Goal: Navigation & Orientation: Go to known website

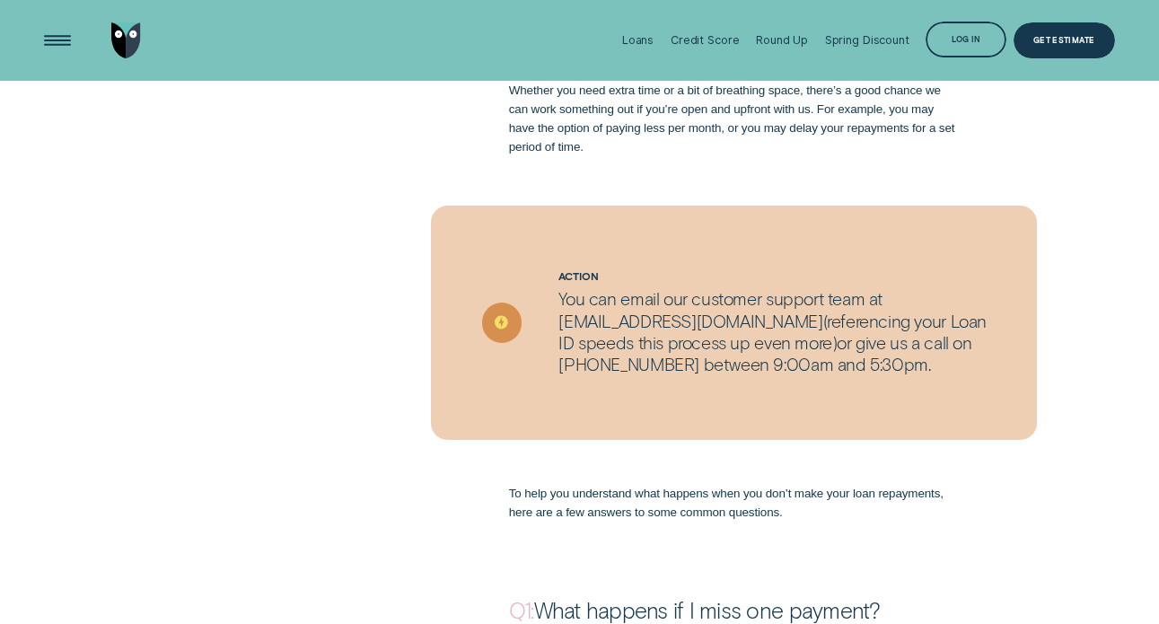
scroll to position [1217, 0]
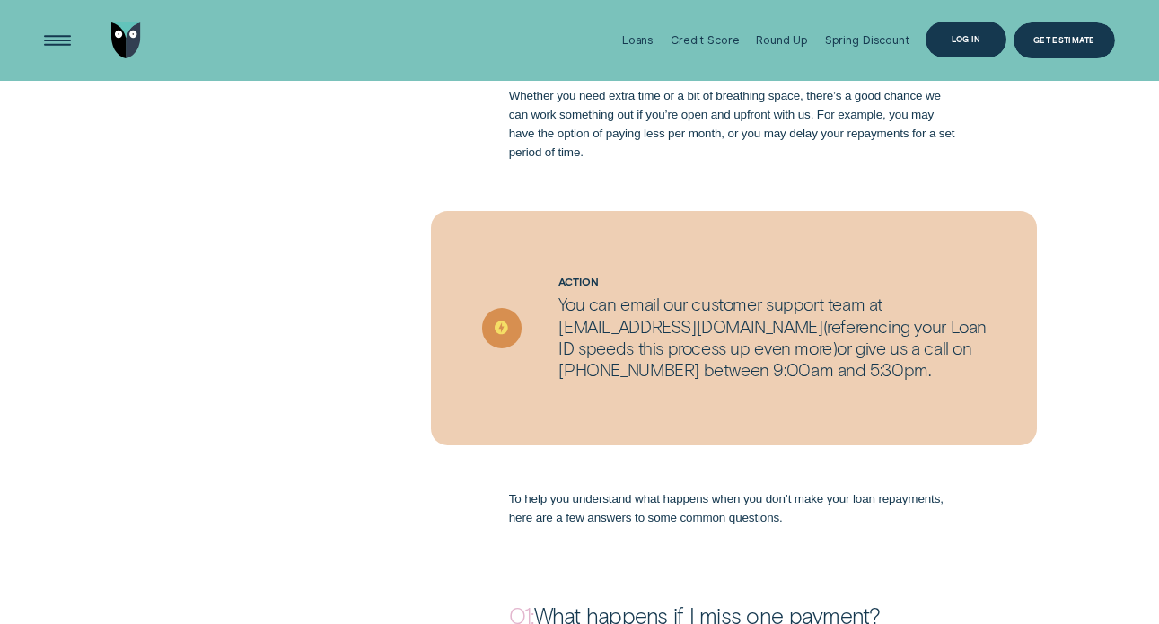
click at [972, 39] on div "Log in" at bounding box center [966, 39] width 29 height 7
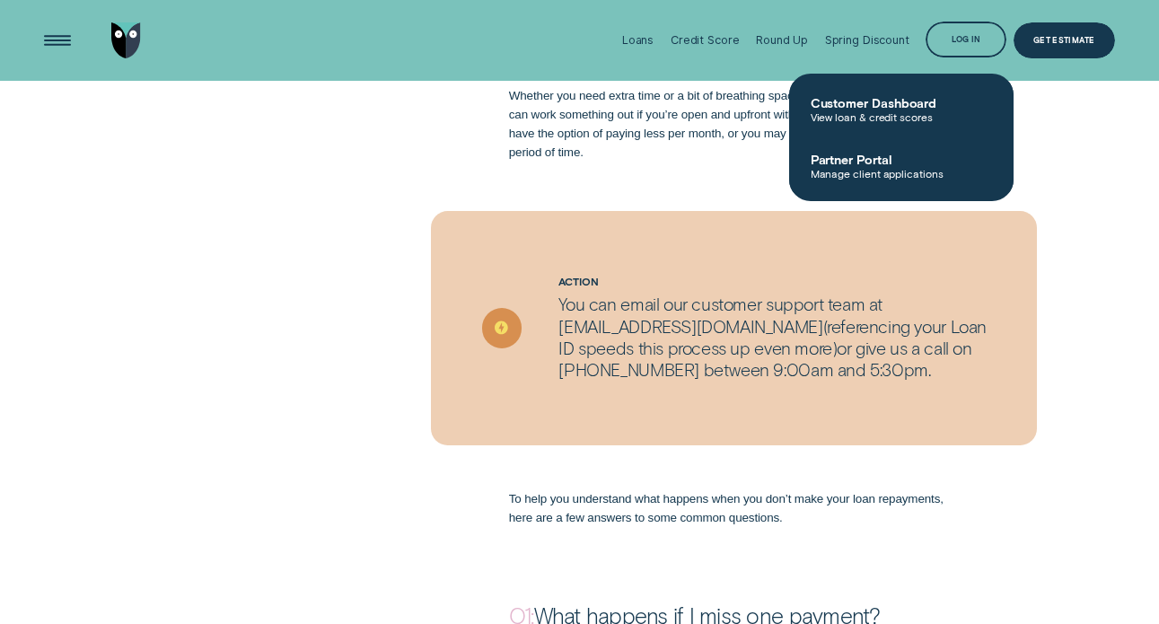
click at [1122, 134] on div "Your financial wellness is the most important thing to us – so if you’re in a b…" at bounding box center [579, 83] width 1159 height 157
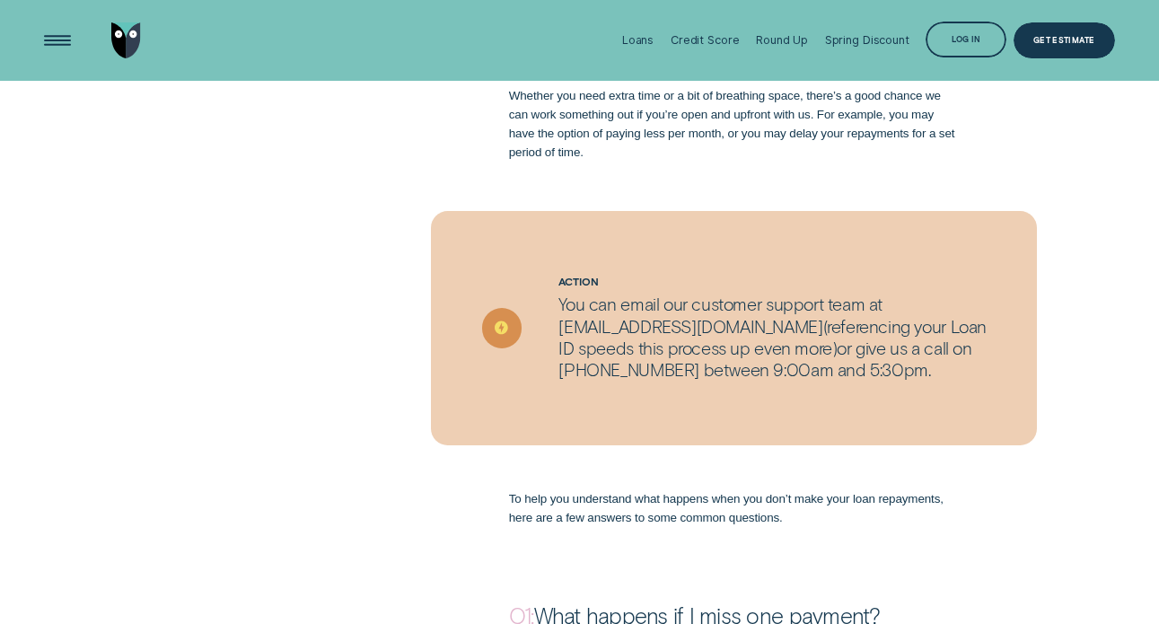
click at [124, 40] on img "Go to home page" at bounding box center [126, 40] width 31 height 36
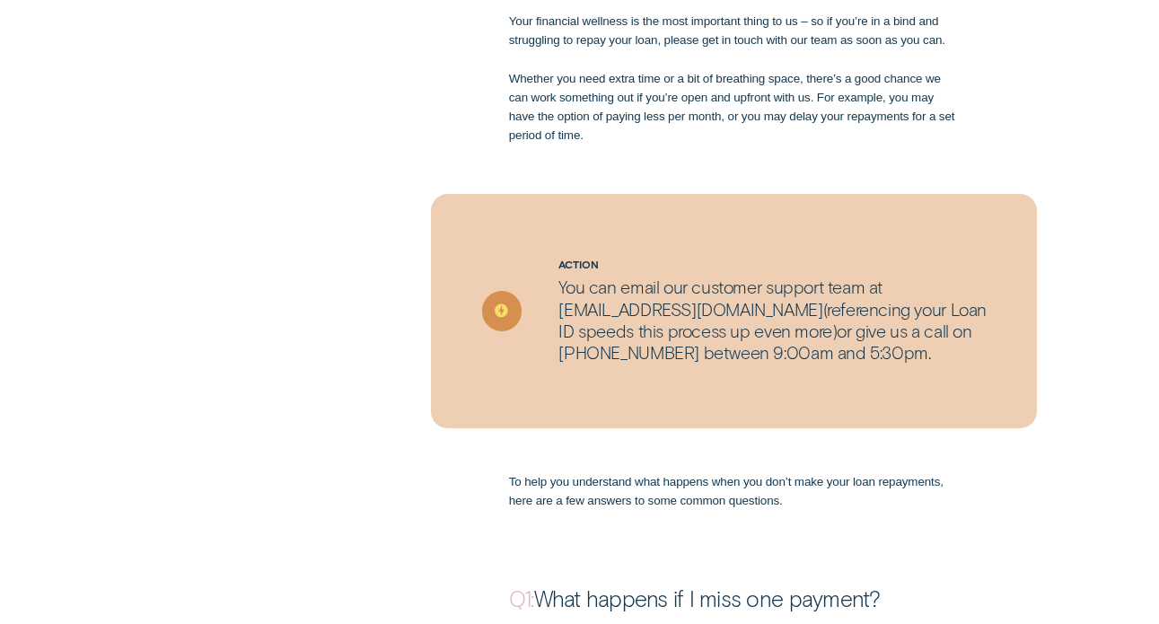
scroll to position [1255, 0]
